Goal: Use online tool/utility: Utilize a website feature to perform a specific function

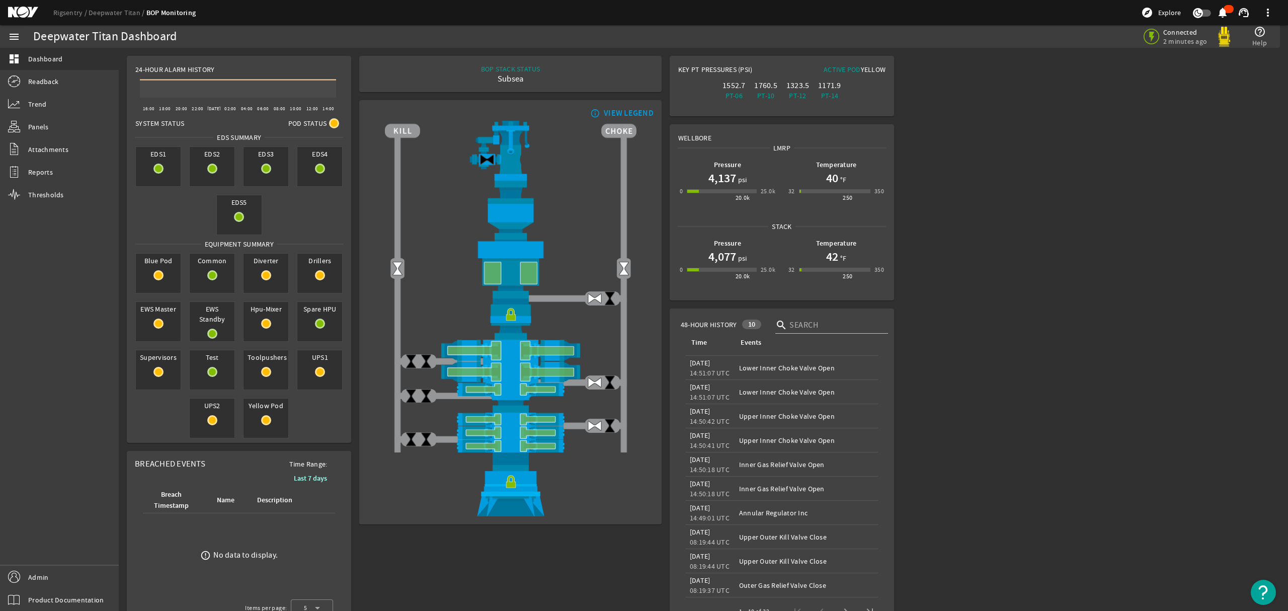
click at [723, 256] on h1 "4,077" at bounding box center [722, 256] width 28 height 16
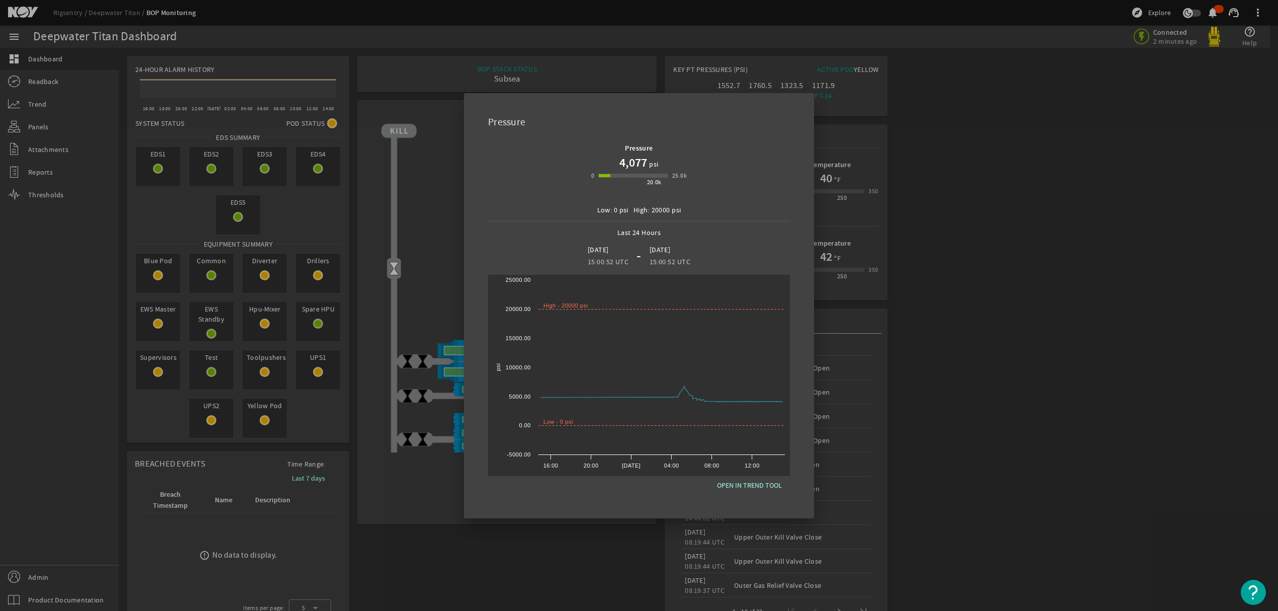
click at [39, 261] on div at bounding box center [639, 305] width 1278 height 611
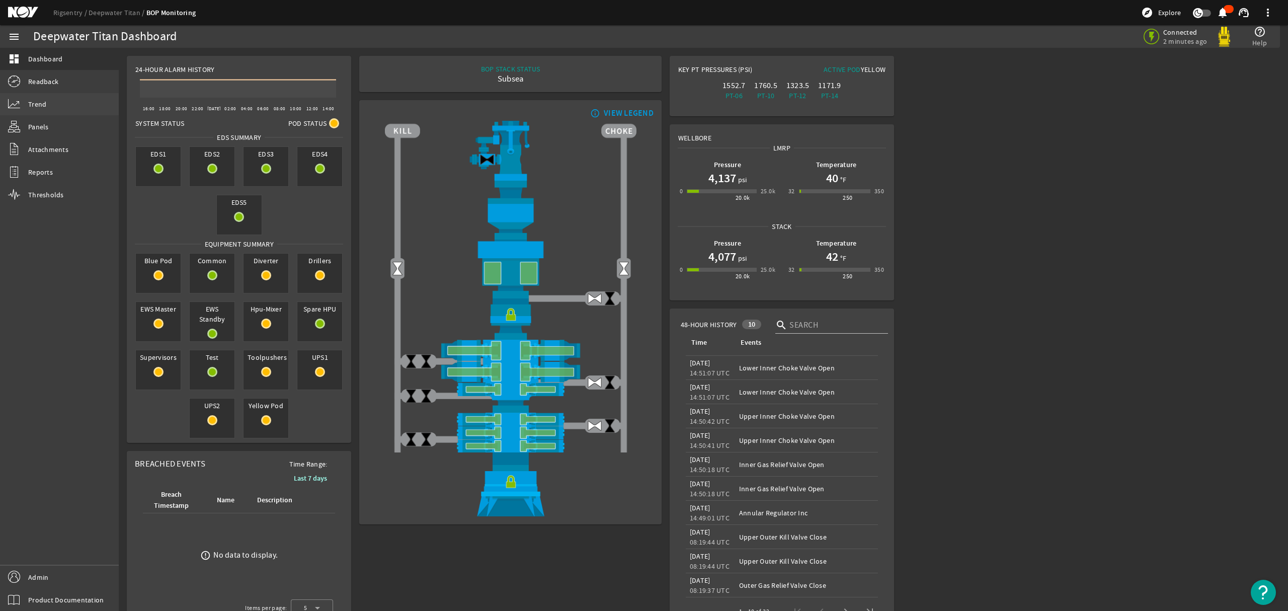
click at [30, 111] on link "Trend" at bounding box center [59, 104] width 119 height 22
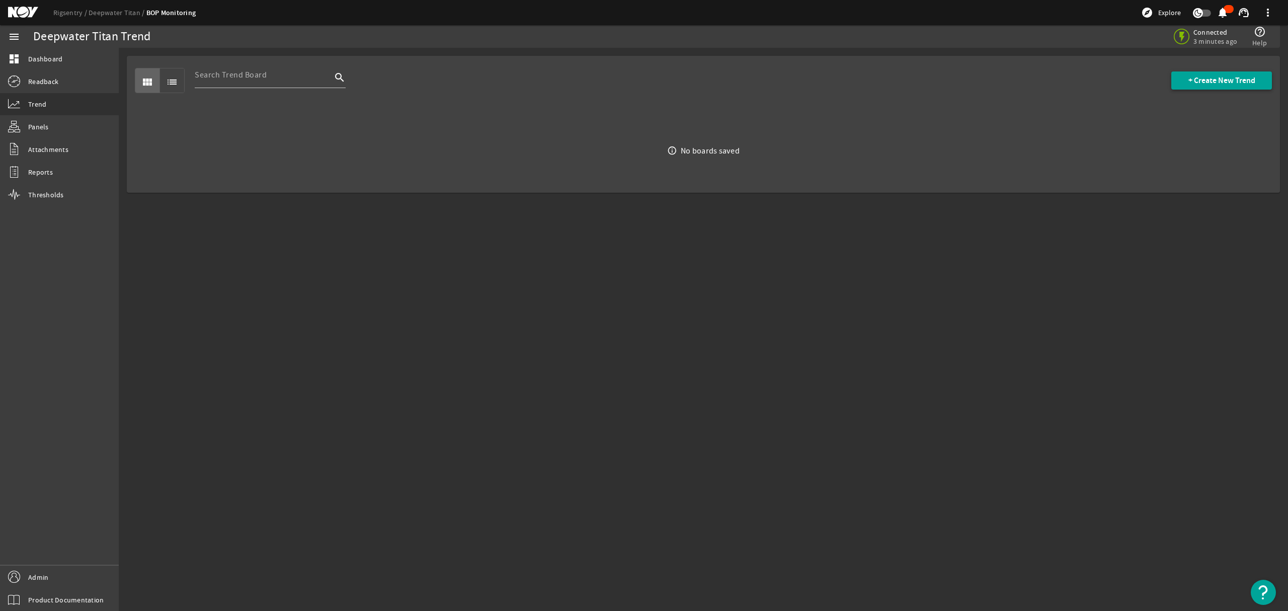
click at [1220, 79] on span "+ Create New Trend" at bounding box center [1221, 80] width 67 height 10
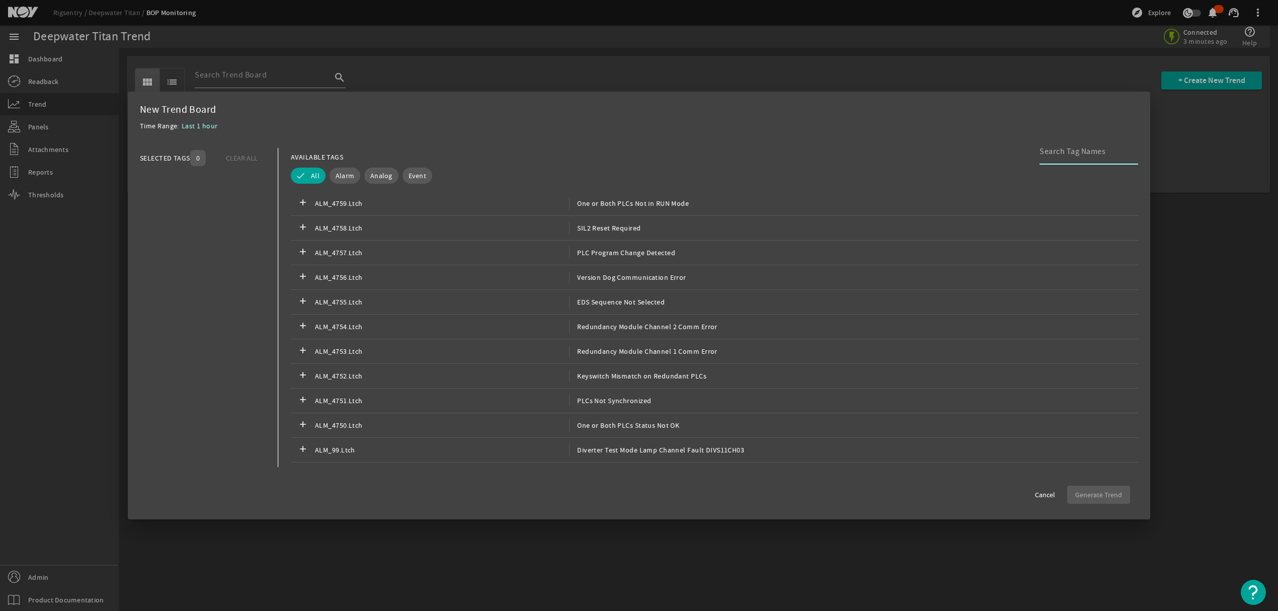
click at [1118, 153] on input at bounding box center [1084, 151] width 91 height 12
type input "wellbore"
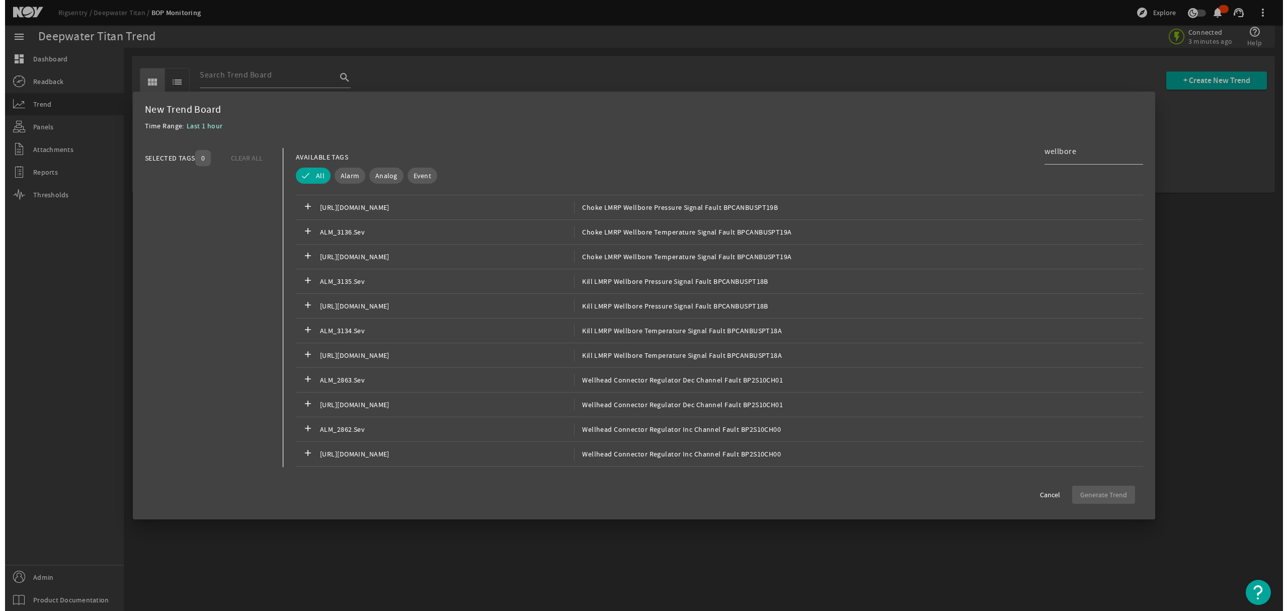
scroll to position [3051, 0]
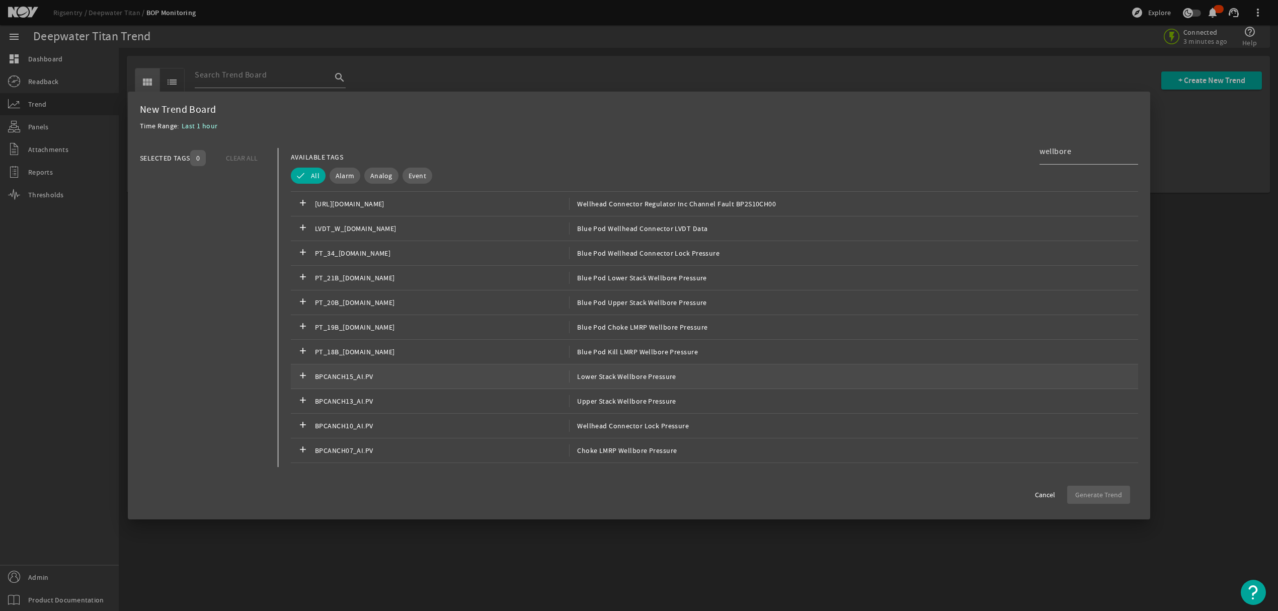
click at [652, 381] on span "Lower Stack Wellbore Pressure" at bounding box center [622, 376] width 107 height 12
click at [1117, 493] on span "Generate Trend" at bounding box center [1098, 494] width 47 height 10
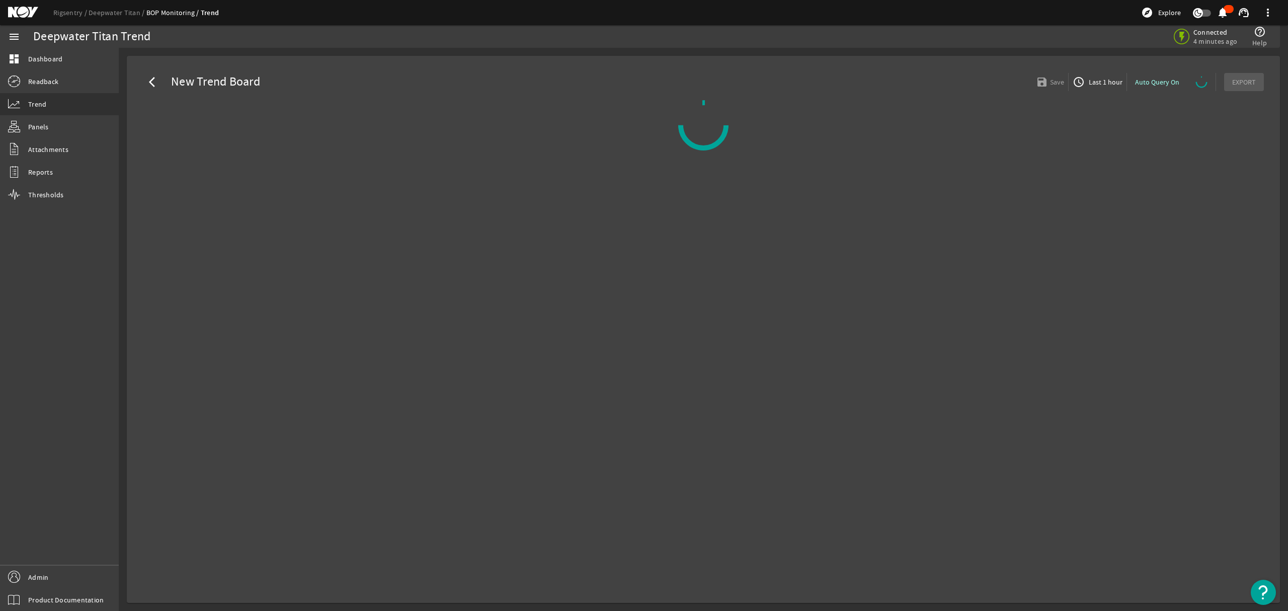
click at [1115, 80] on span "Last 1 hour" at bounding box center [1104, 82] width 36 height 10
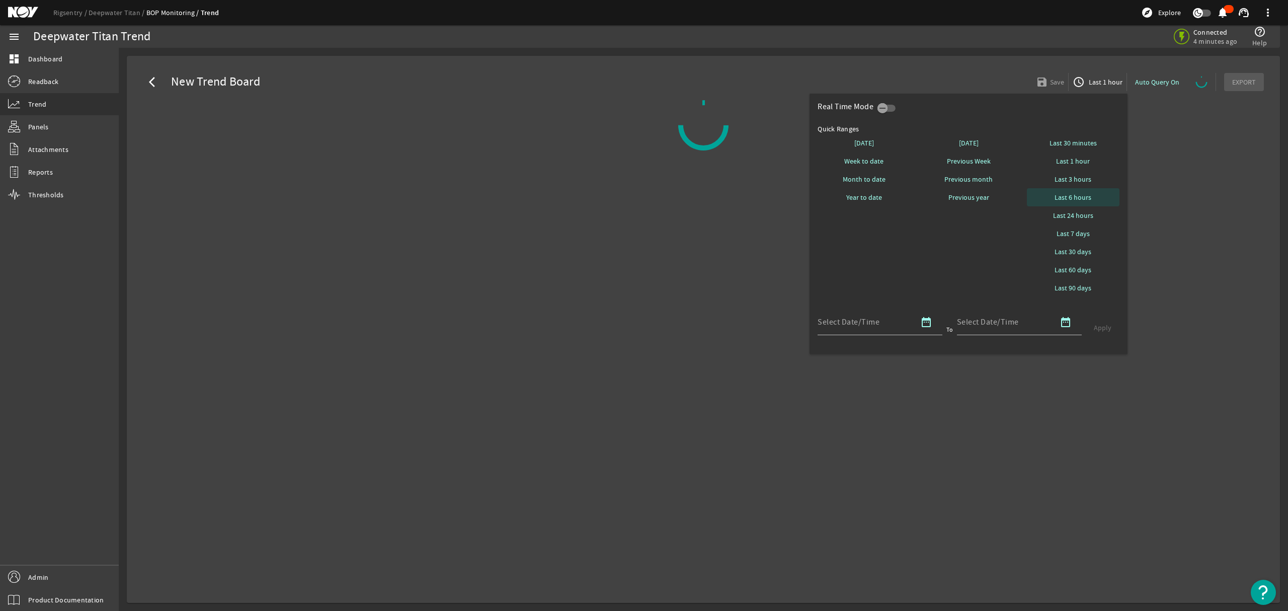
click at [1075, 196] on span "Last 6 hours" at bounding box center [1072, 197] width 37 height 10
